Goal: Information Seeking & Learning: Learn about a topic

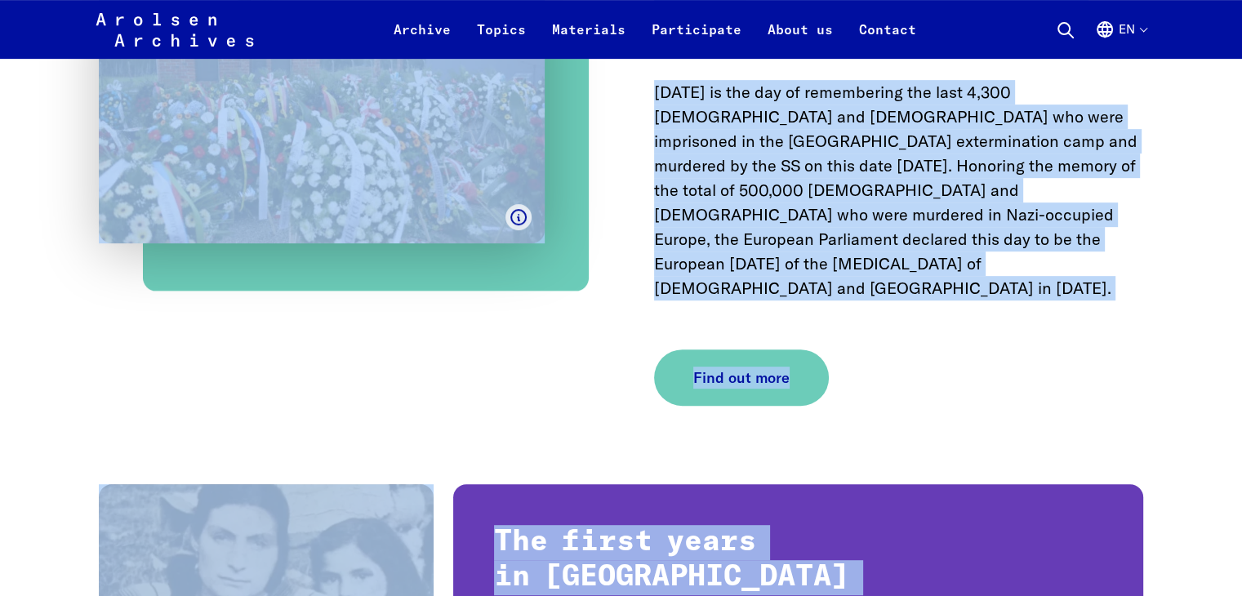
scroll to position [13190, 0]
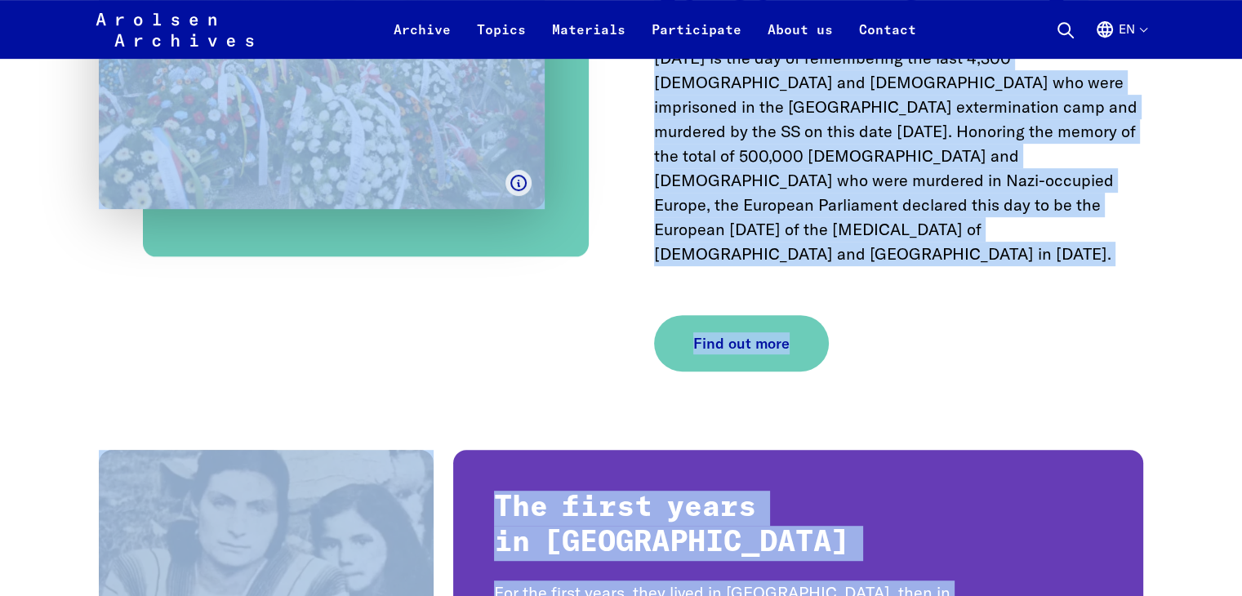
drag, startPoint x: 98, startPoint y: 262, endPoint x: 255, endPoint y: 586, distance: 359.5
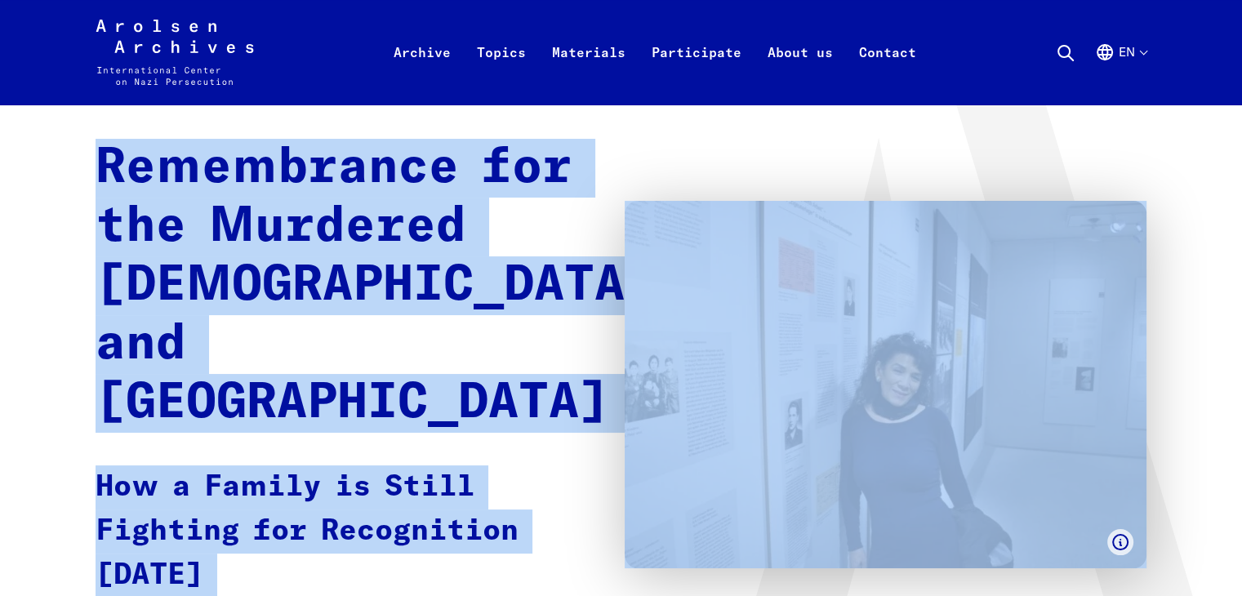
scroll to position [0, 0]
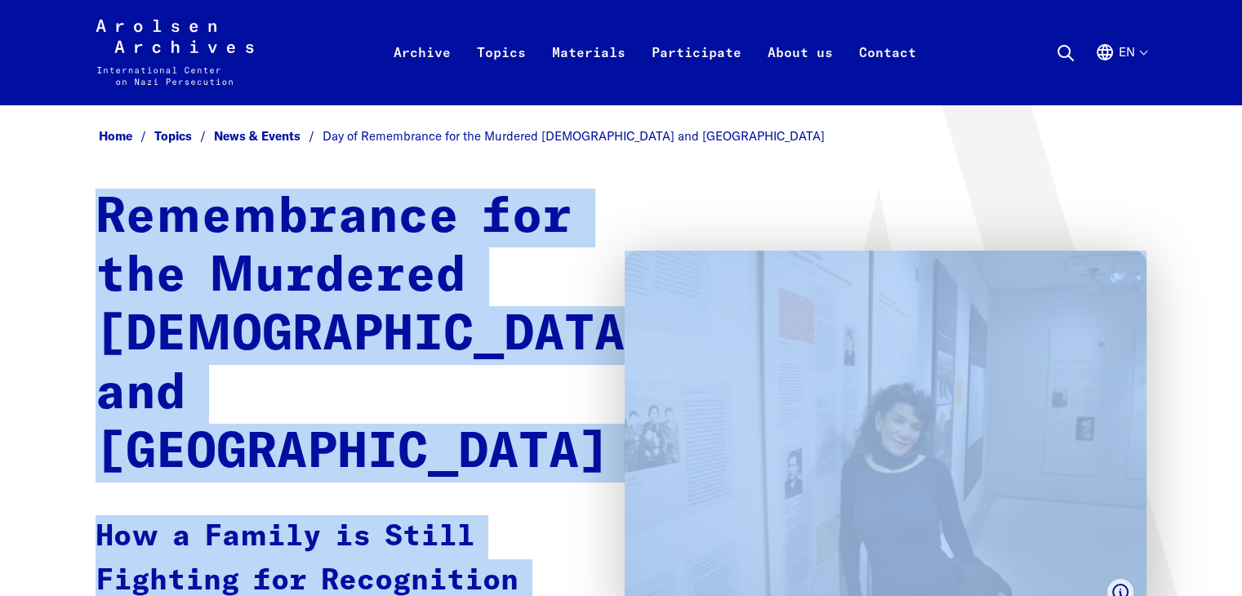
click at [488, 269] on strong "Remembrance for the Murdered [DEMOGRAPHIC_DATA] and [GEOGRAPHIC_DATA]" at bounding box center [376, 336] width 560 height 284
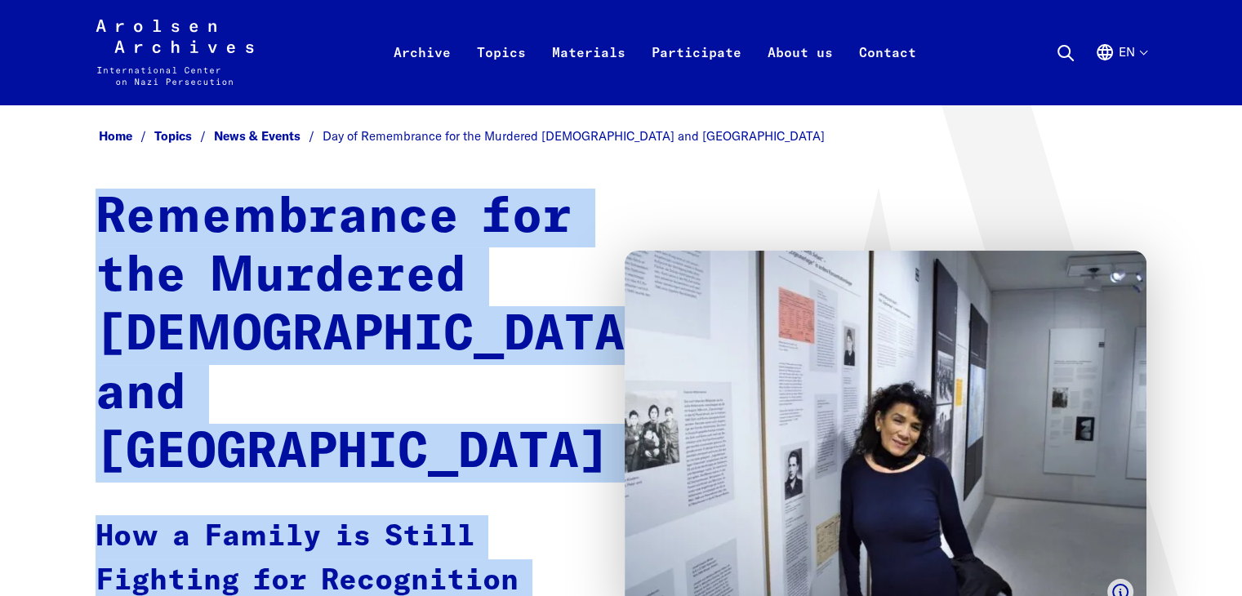
drag, startPoint x: 98, startPoint y: 279, endPoint x: 304, endPoint y: 555, distance: 344.4
click at [304, 555] on div "Remembrance for the Murdered [DEMOGRAPHIC_DATA] and Roma How a Family is Still …" at bounding box center [622, 435] width 1052 height 492
copy div "Remembrance for the Murdered [DEMOGRAPHIC_DATA] and Roma How a Family is Still …"
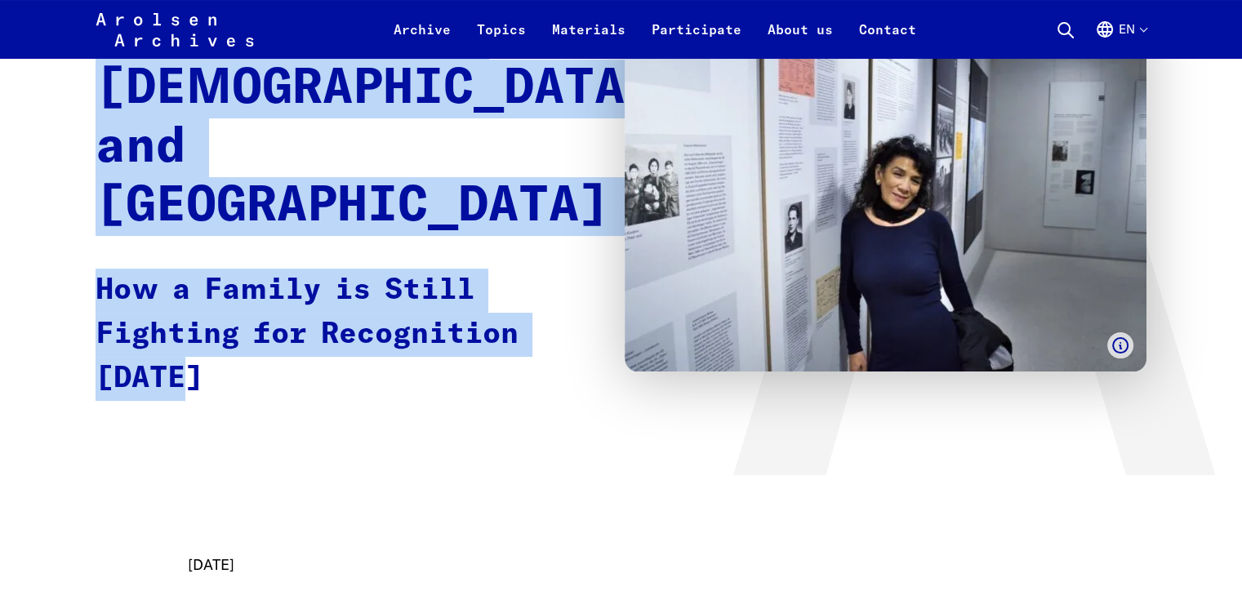
scroll to position [314, 0]
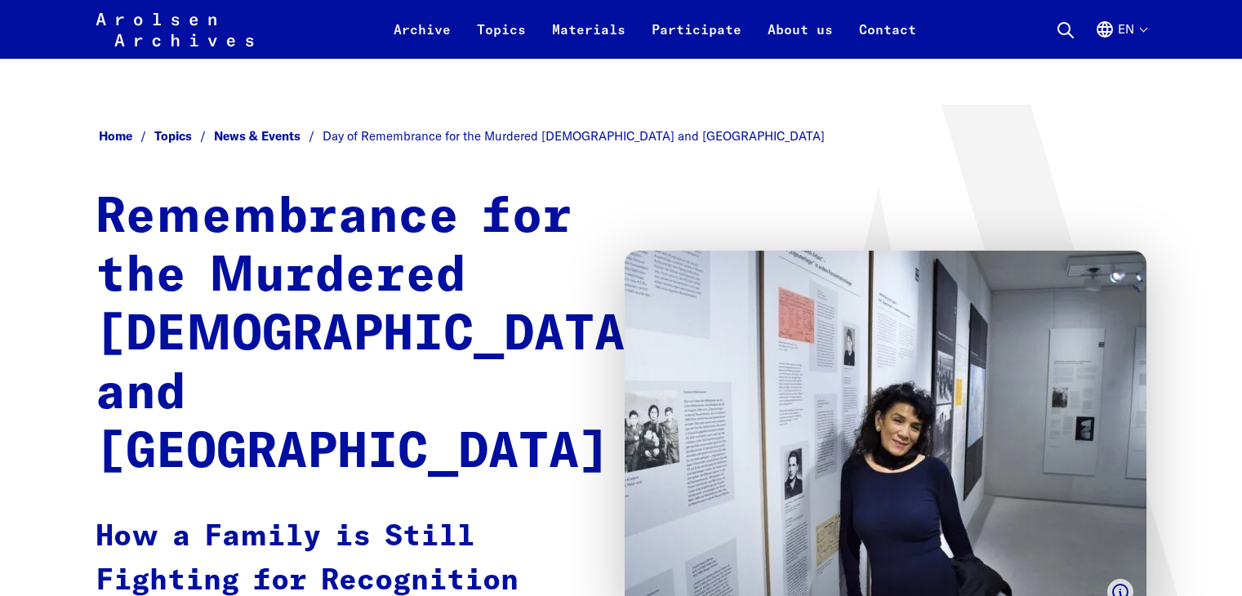
scroll to position [314, 0]
